Goal: Contribute content: Add original content to the website for others to see

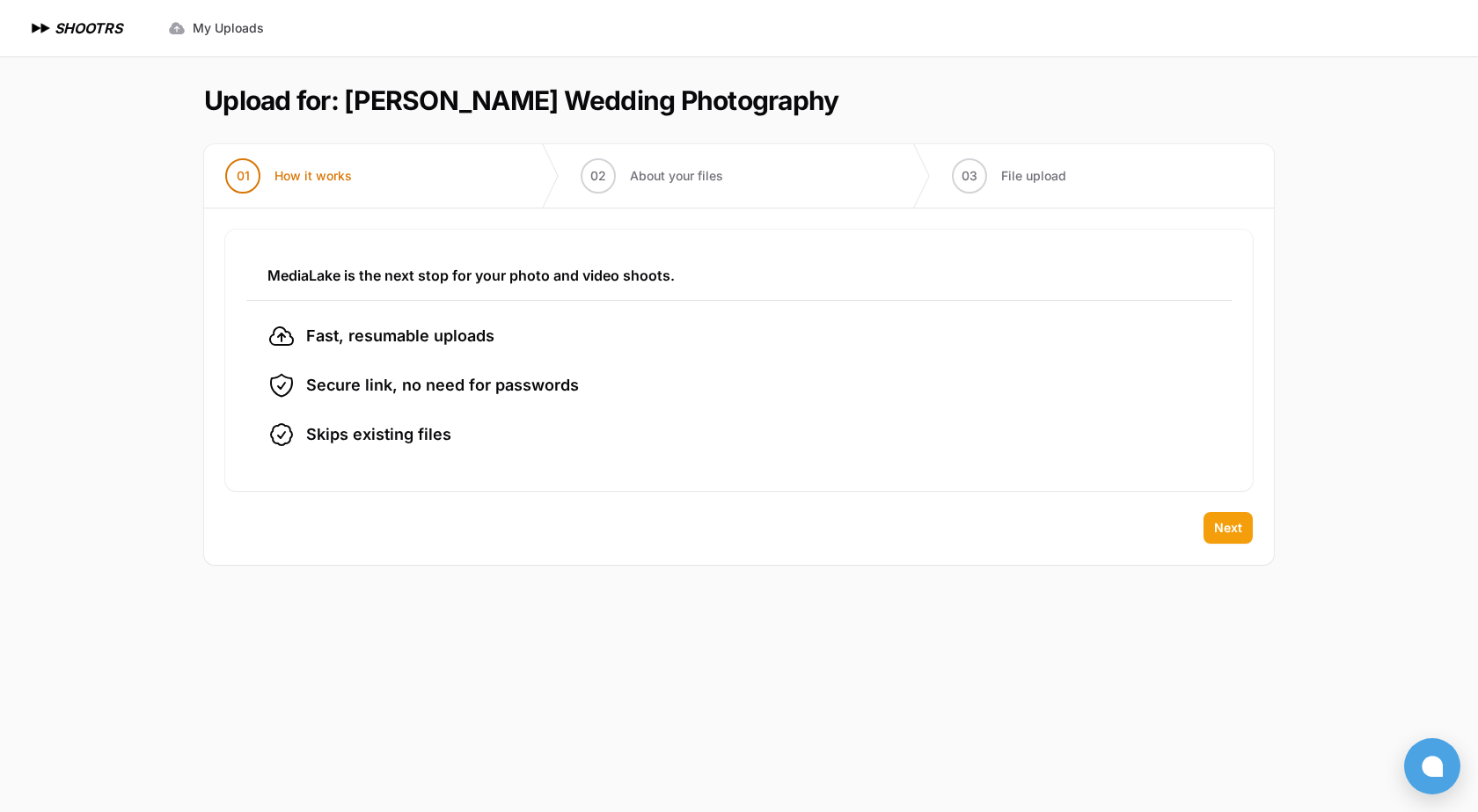
click at [1224, 527] on span "Next" at bounding box center [1228, 527] width 28 height 17
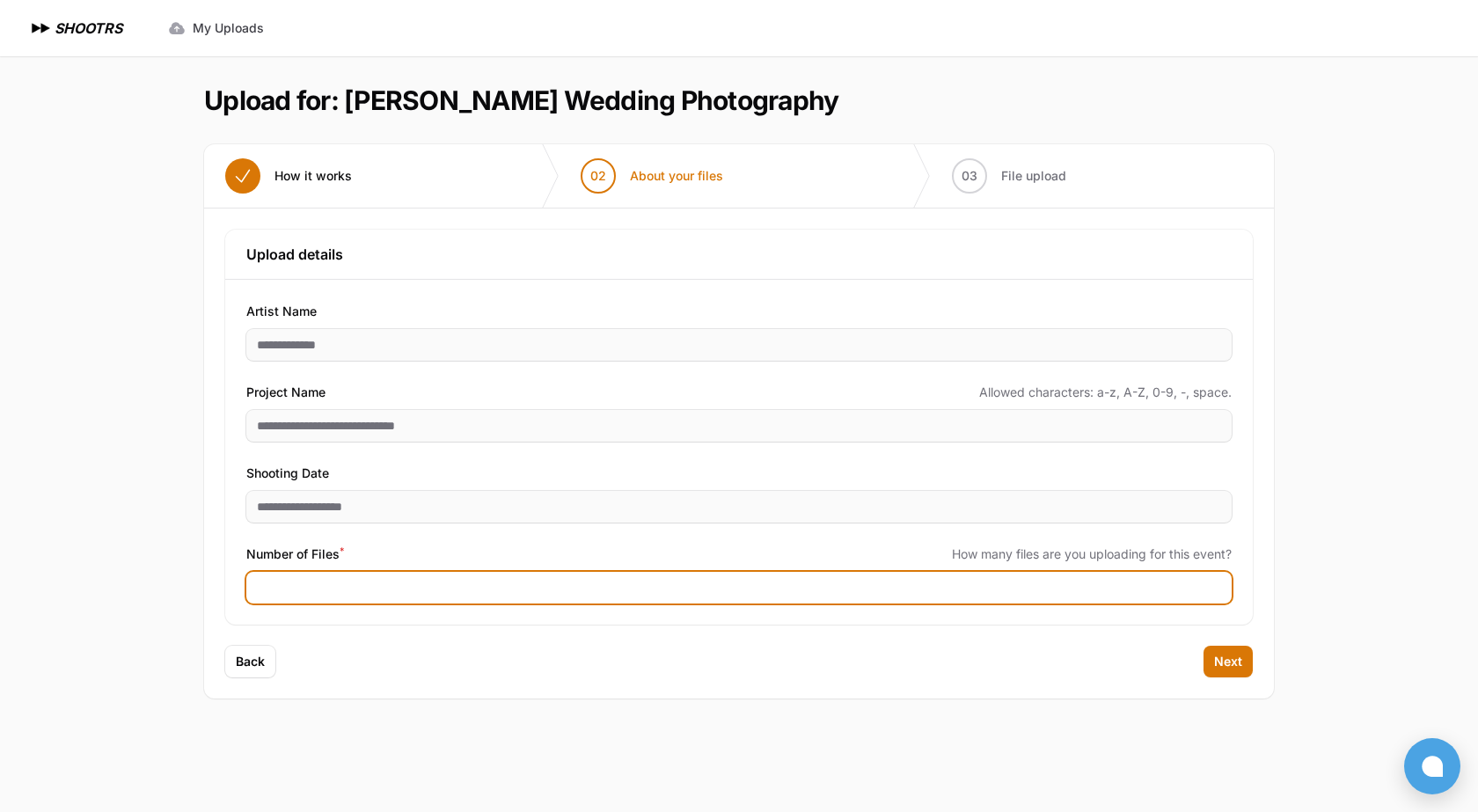
click at [476, 580] on input "Number of Files *" at bounding box center [739, 587] width 986 height 32
type input "****"
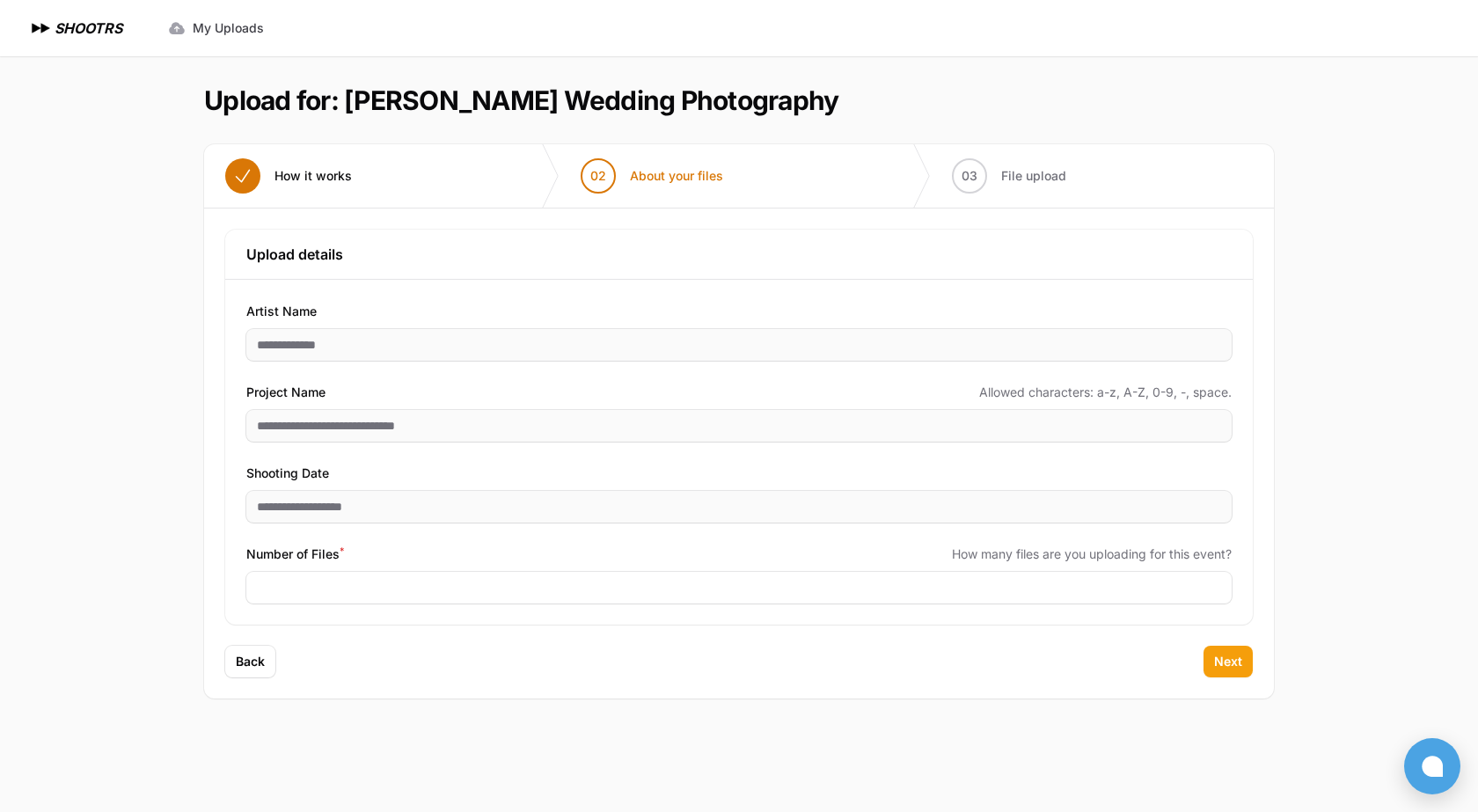
click at [1222, 656] on span "Next" at bounding box center [1228, 661] width 28 height 17
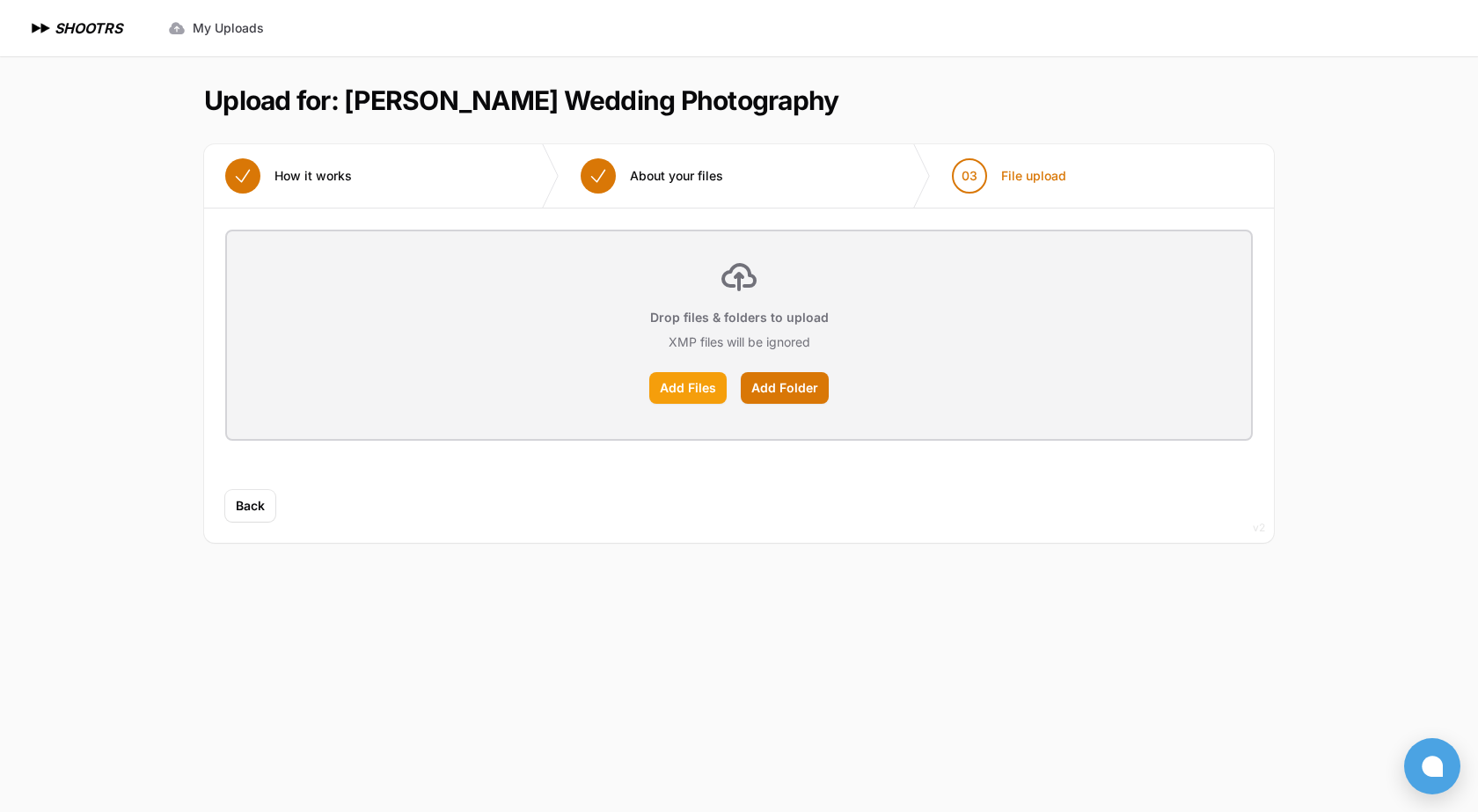
click at [703, 390] on label "Add Files" at bounding box center [688, 387] width 78 height 32
click at [0, 0] on input "Add Files" at bounding box center [0, 0] width 0 height 0
